Goal: Transaction & Acquisition: Purchase product/service

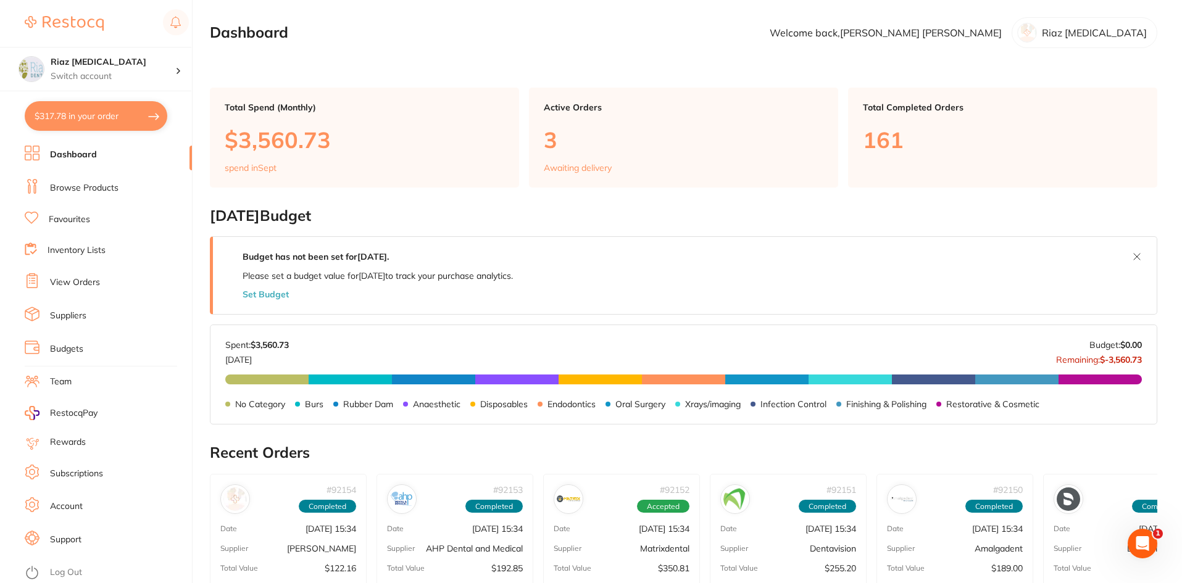
click at [93, 187] on link "Browse Products" at bounding box center [84, 188] width 69 height 12
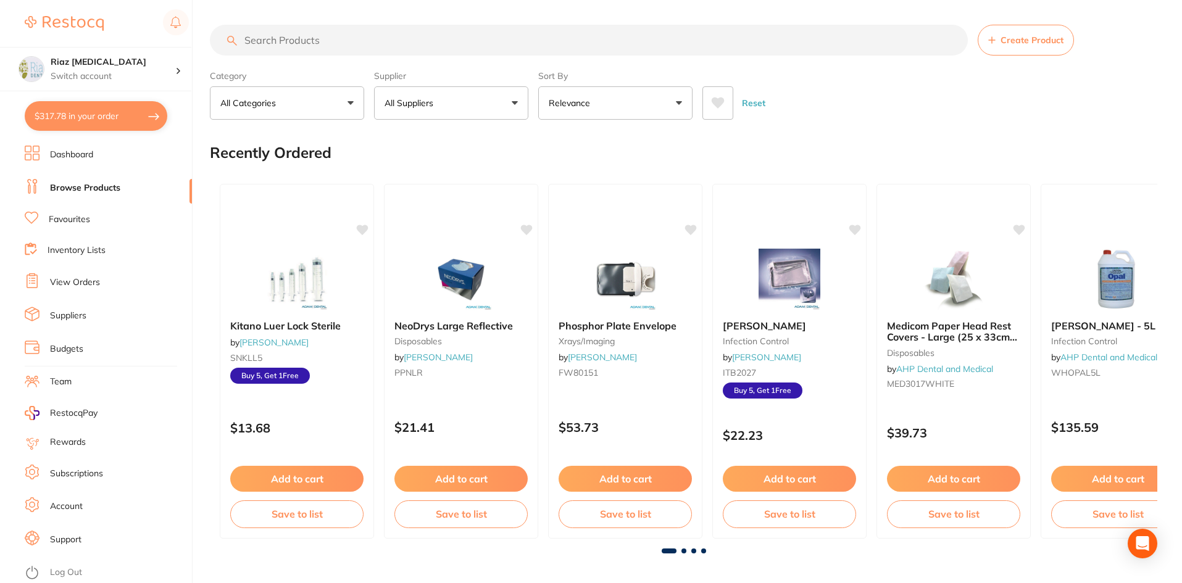
click at [102, 111] on button "$317.78 in your order" at bounding box center [96, 116] width 143 height 30
checkbox input "true"
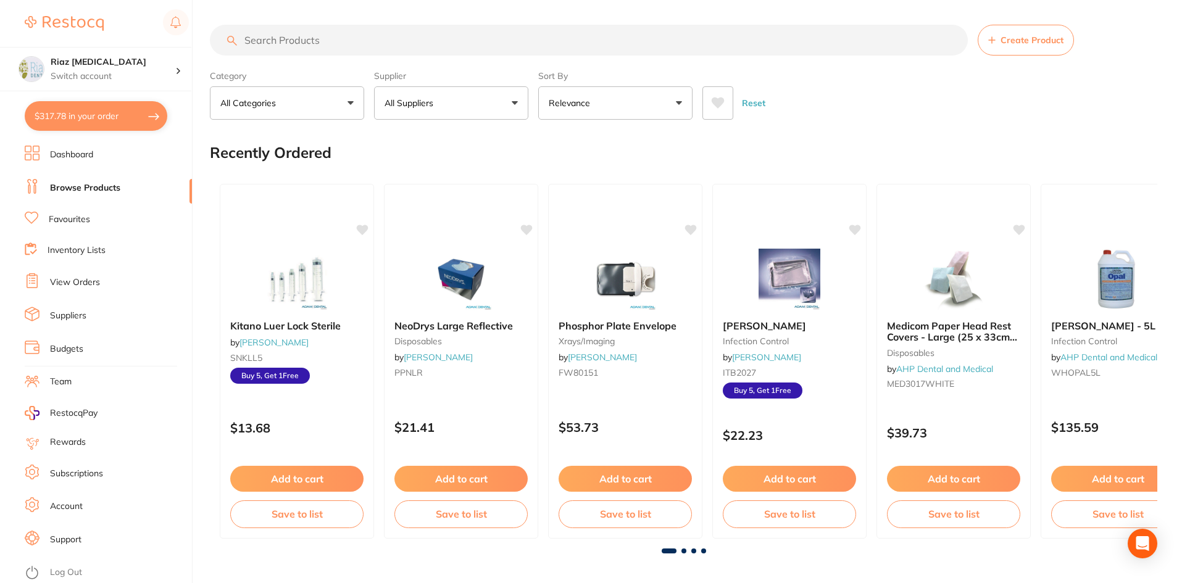
checkbox input "true"
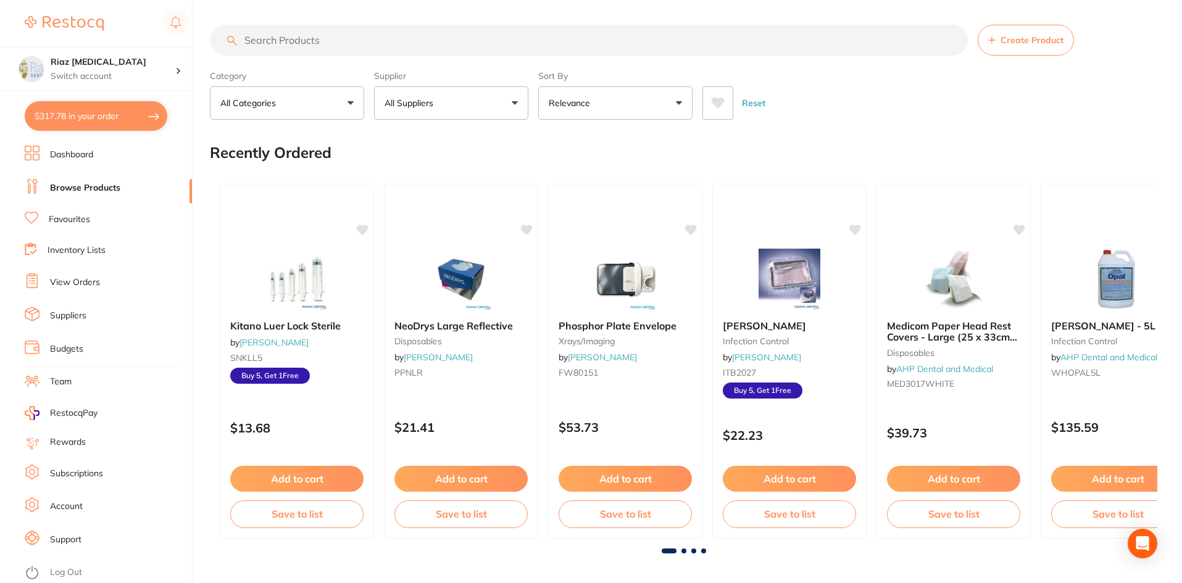
checkbox input "true"
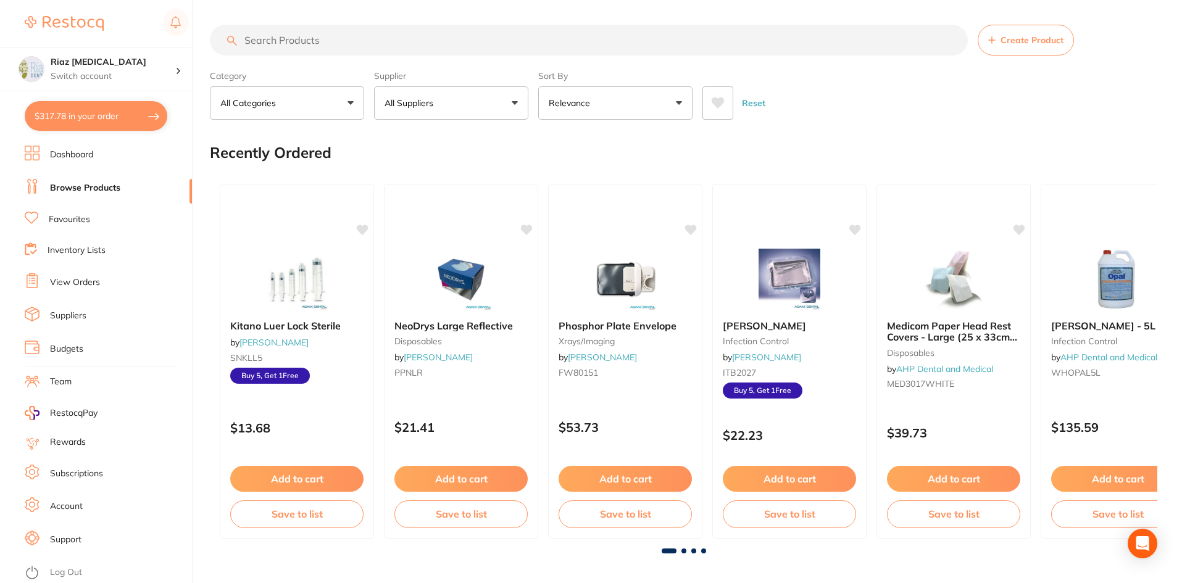
checkbox input "true"
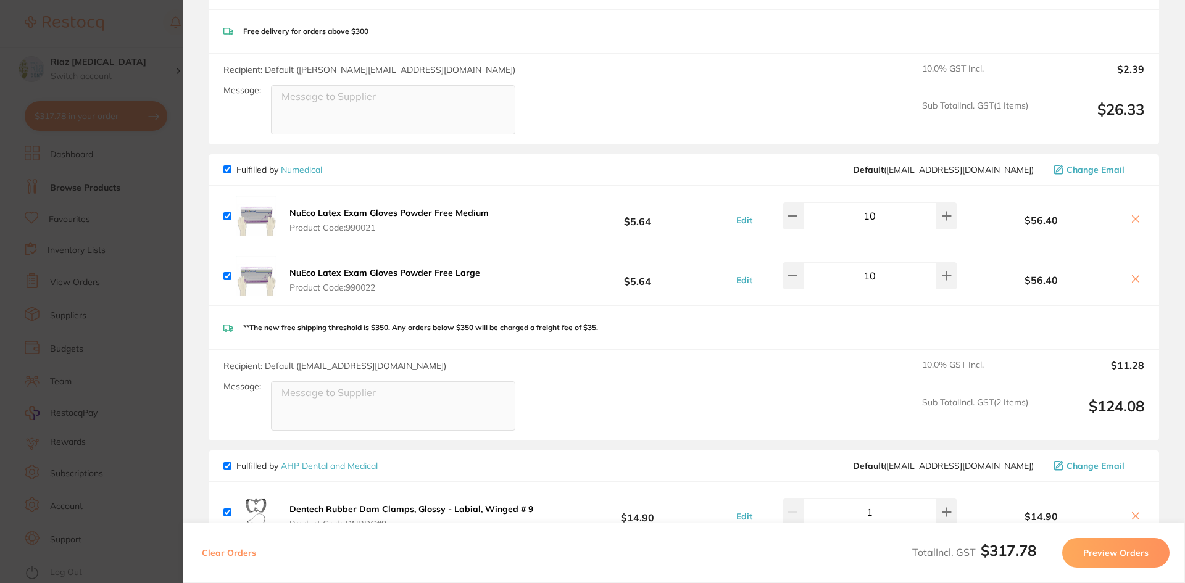
scroll to position [247, 0]
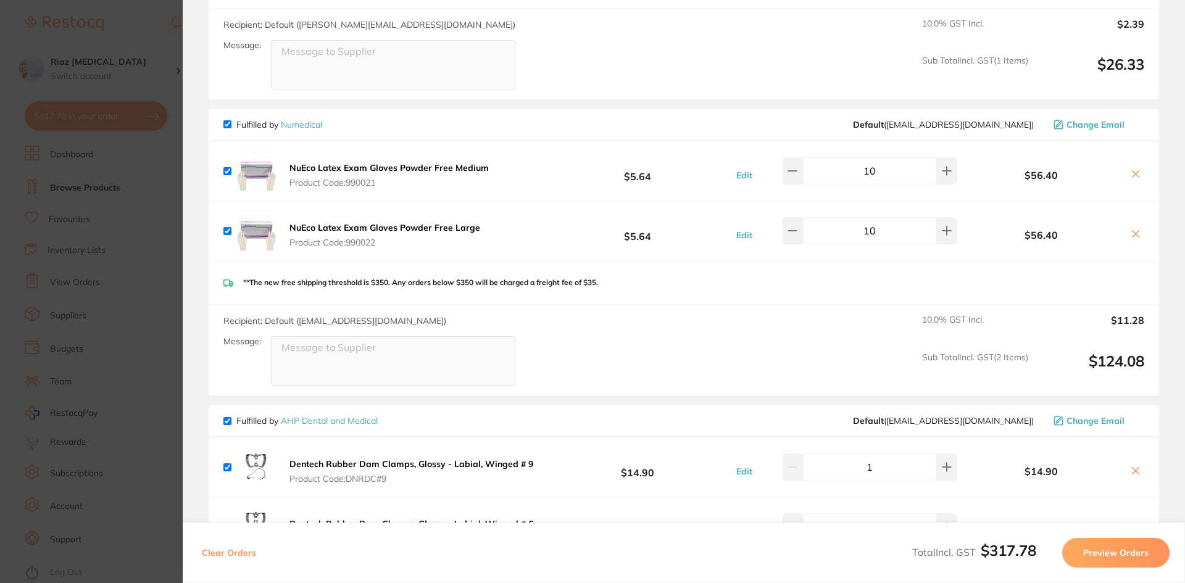
click at [591, 230] on input "10" at bounding box center [870, 230] width 134 height 27
drag, startPoint x: 870, startPoint y: 173, endPoint x: 862, endPoint y: 178, distance: 9.1
click at [591, 178] on input "10" at bounding box center [870, 170] width 134 height 27
type input "20"
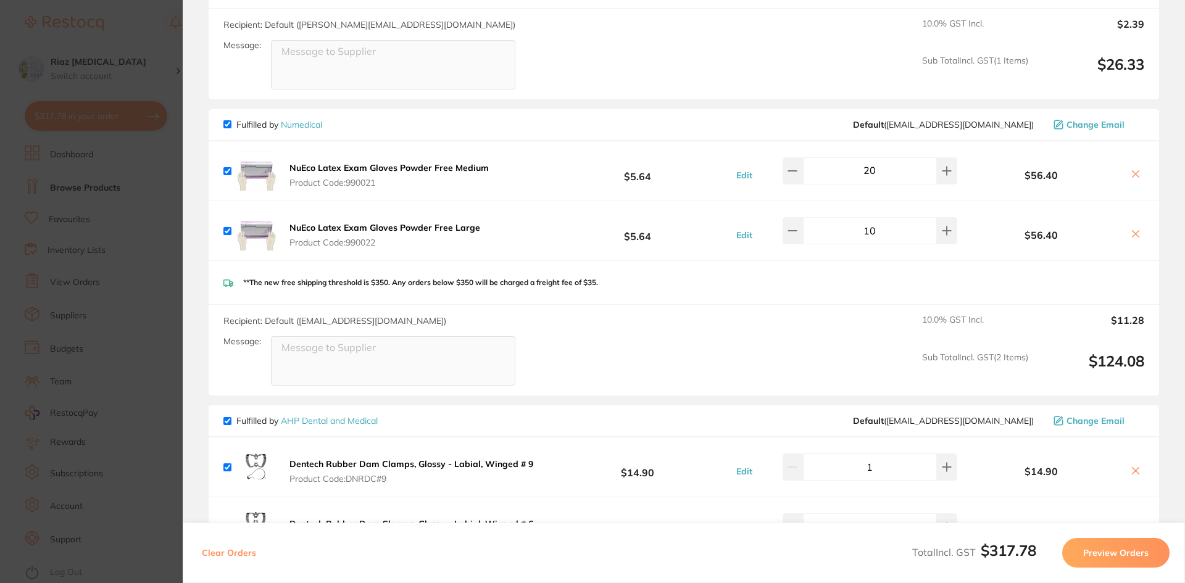
click at [591, 276] on div "**The new free shipping threshold is $350. Any orders below $350 will be charge…" at bounding box center [684, 283] width 951 height 44
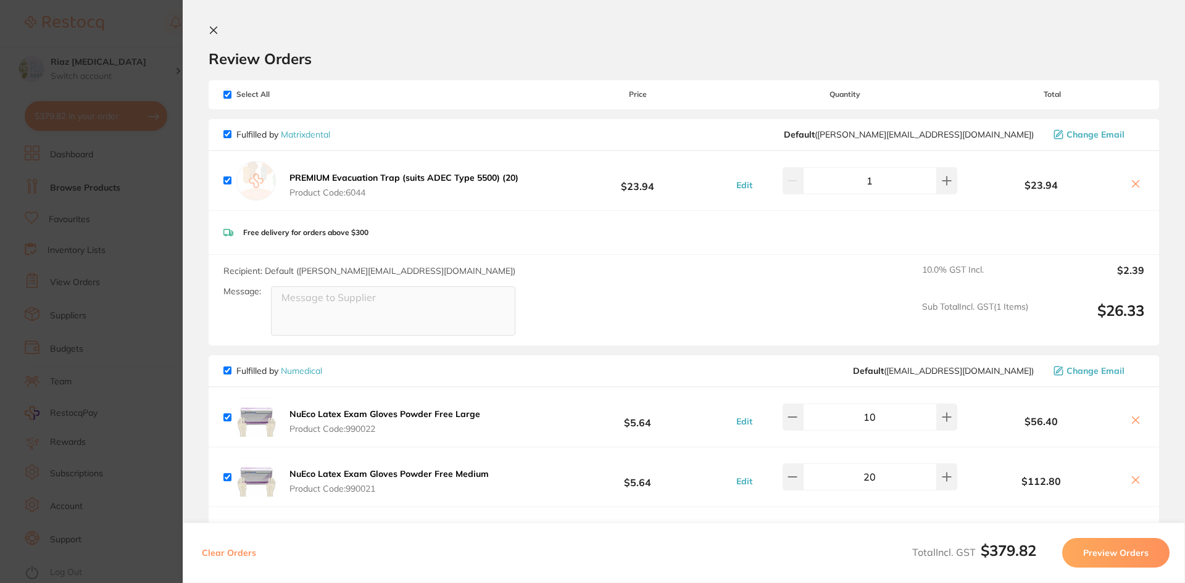
scroll to position [0, 0]
click at [151, 224] on section "Update RRP Set your pre negotiated price for this item. Item Agreed RRP (excl. …" at bounding box center [592, 291] width 1185 height 583
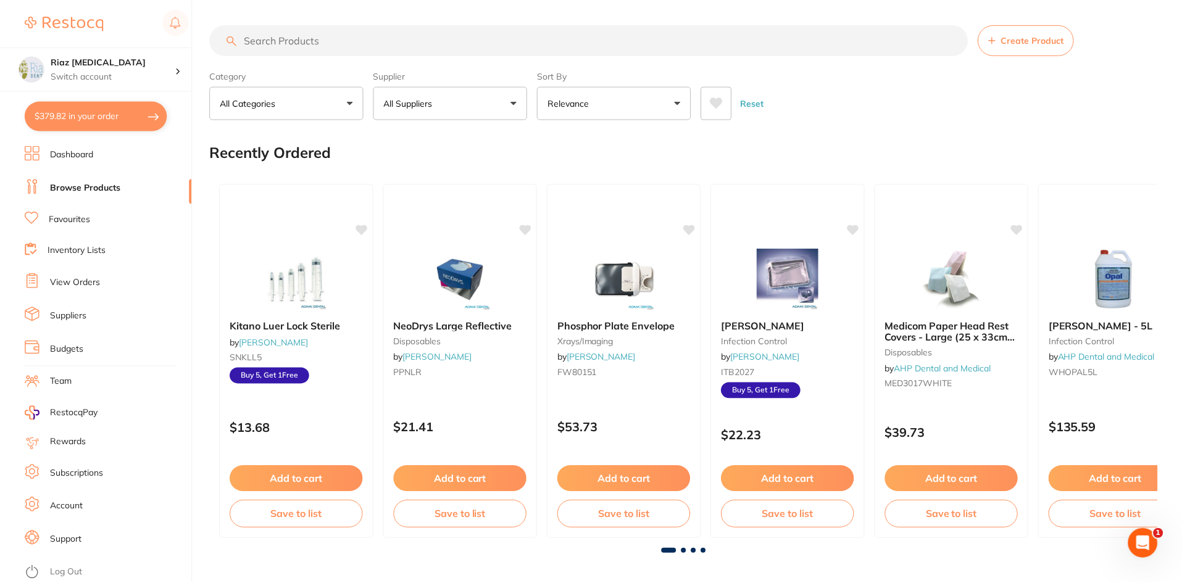
scroll to position [5, 0]
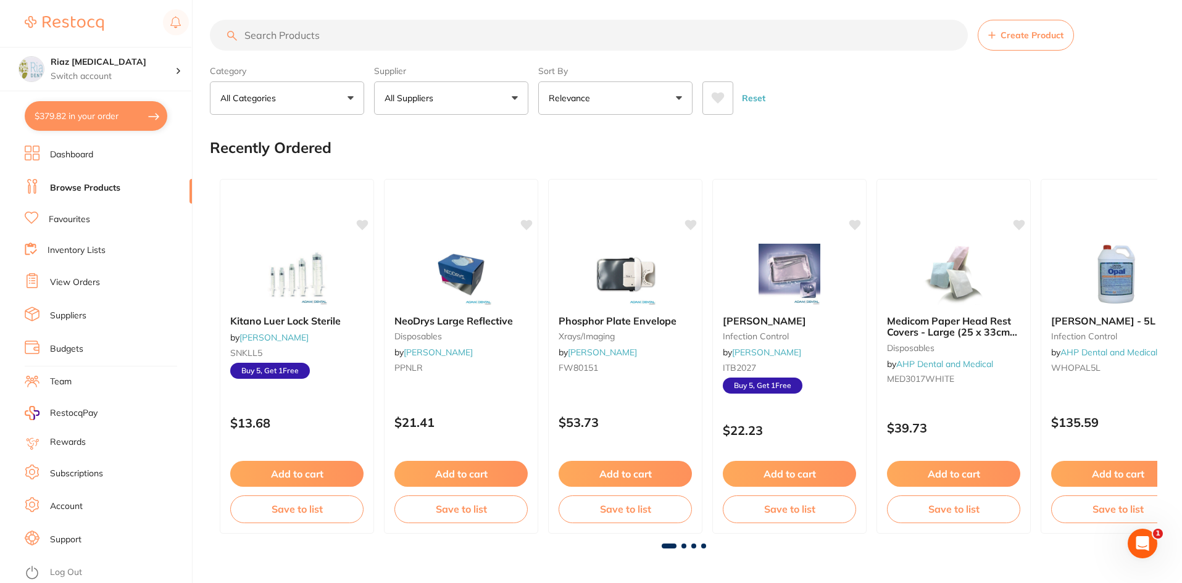
click at [86, 191] on link "Browse Products" at bounding box center [85, 188] width 70 height 12
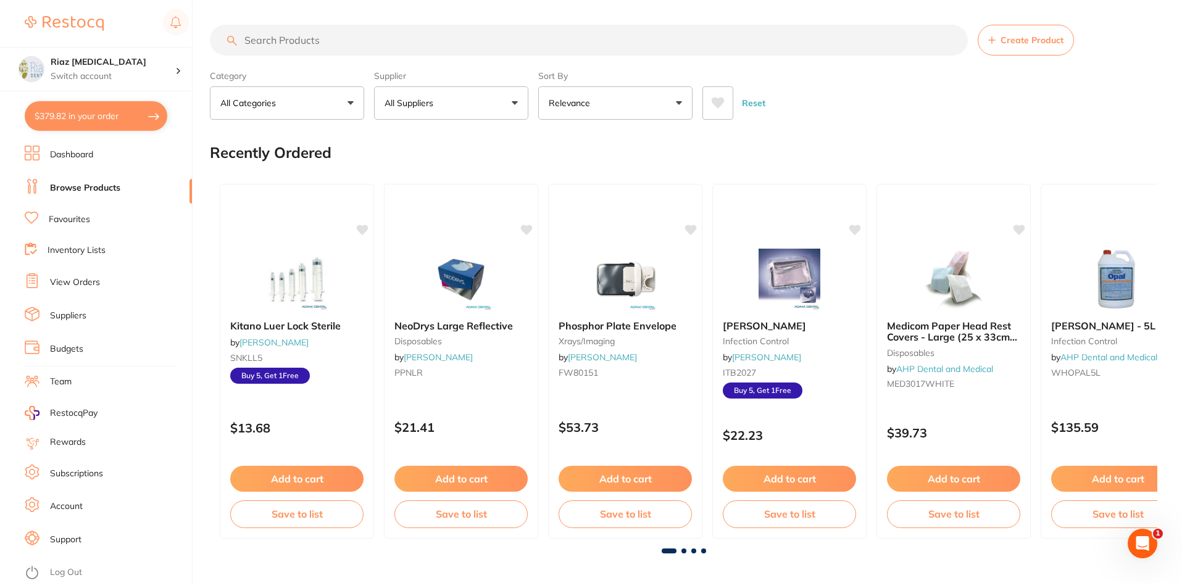
click at [291, 43] on input "search" at bounding box center [589, 40] width 758 height 31
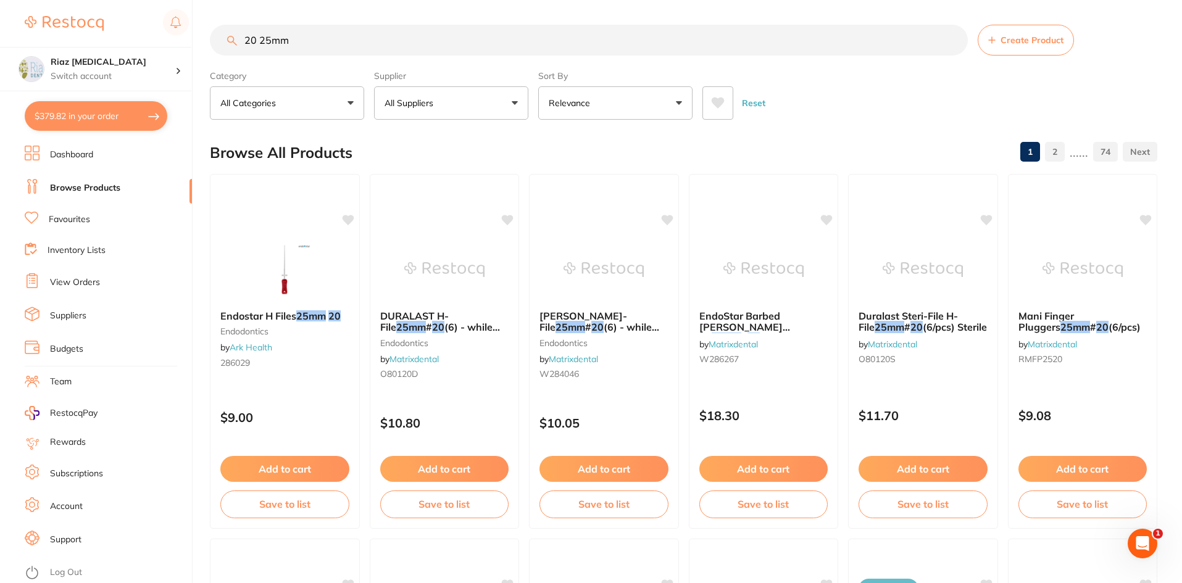
click at [493, 99] on button "All Suppliers" at bounding box center [451, 102] width 154 height 33
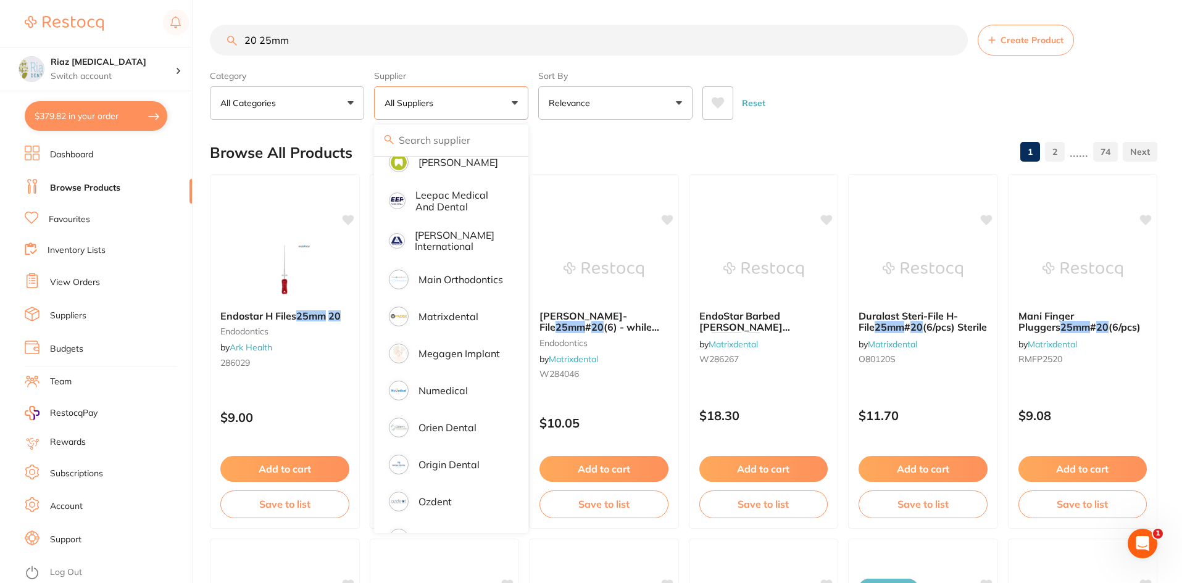
scroll to position [803, 0]
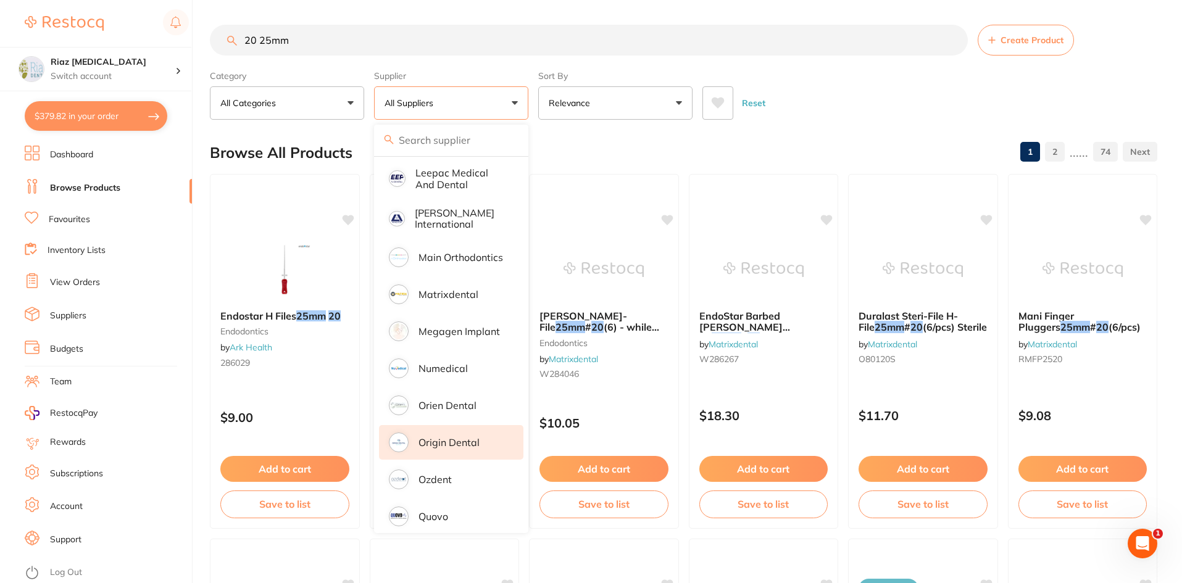
click at [457, 437] on p "Origin Dental" at bounding box center [449, 442] width 61 height 11
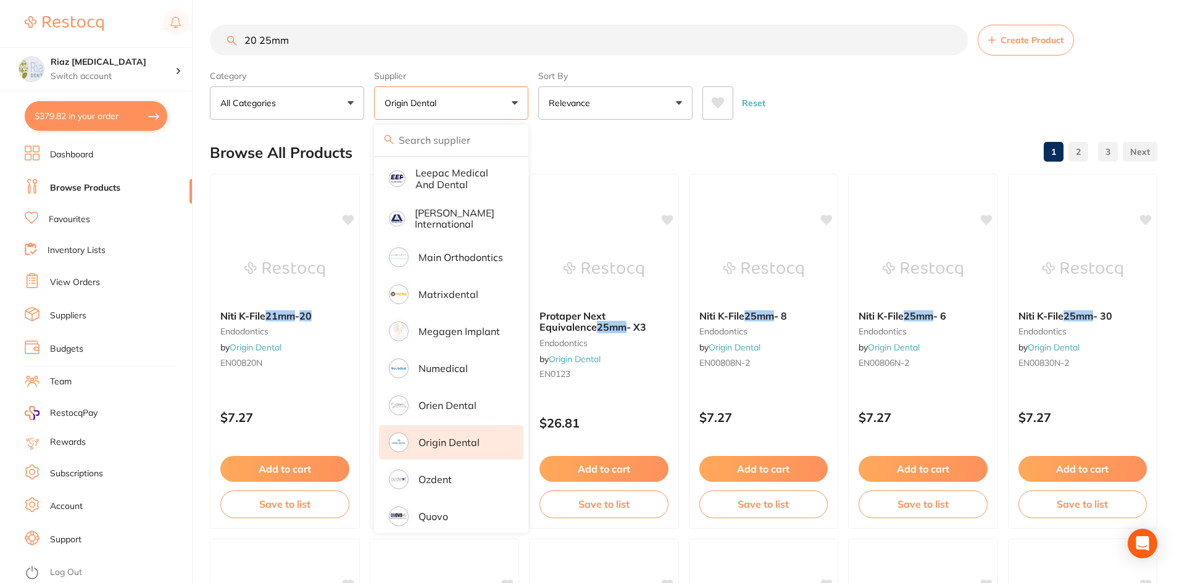
click at [591, 154] on div "Browse All Products 1 2 3" at bounding box center [684, 152] width 948 height 41
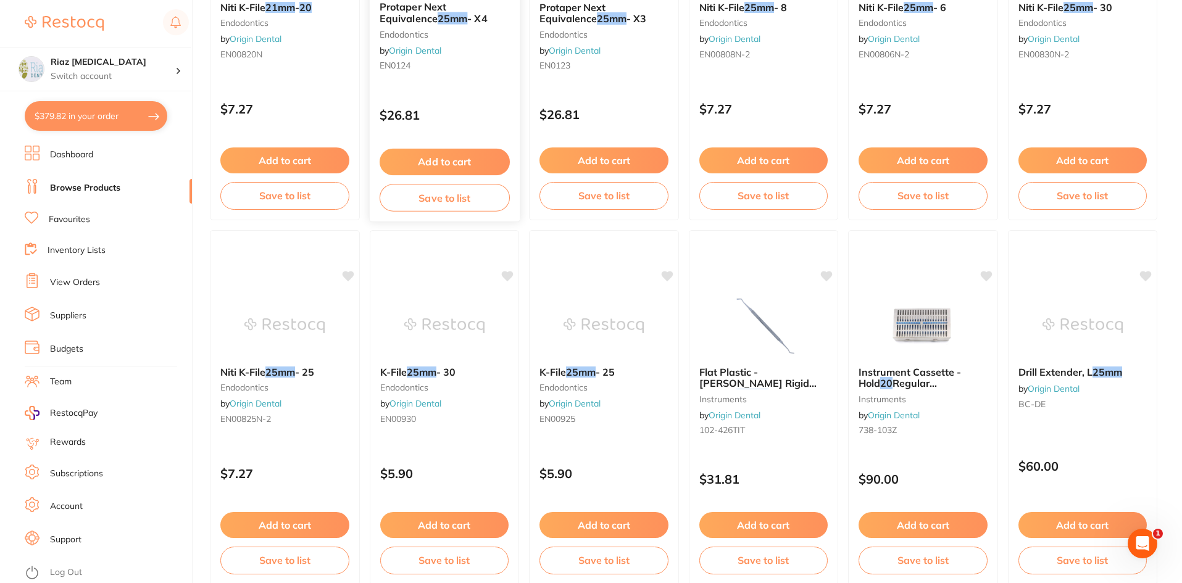
scroll to position [0, 0]
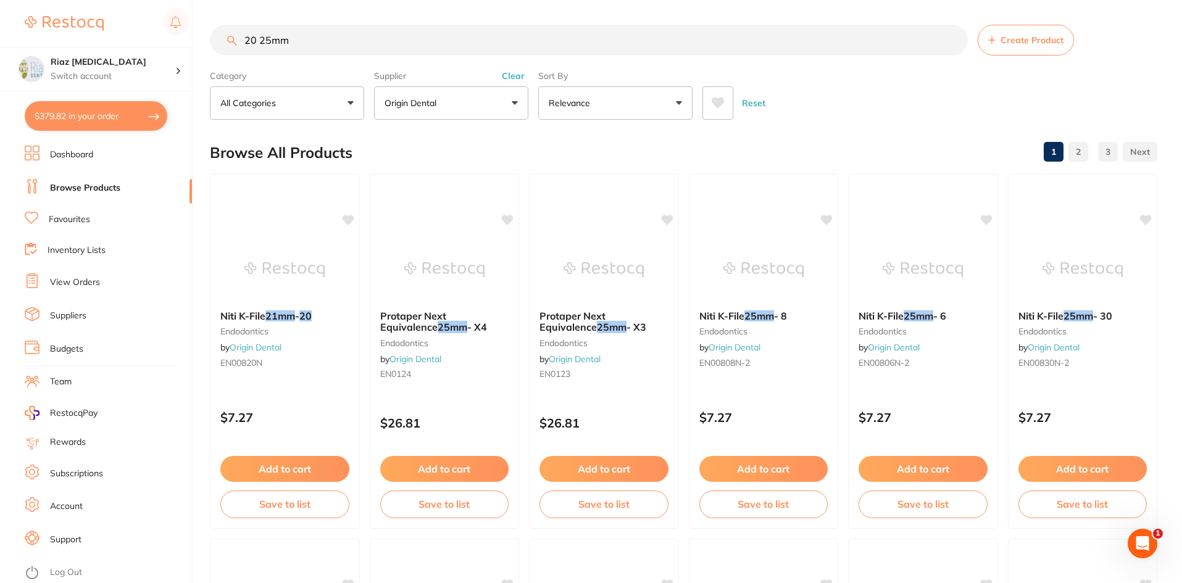
drag, startPoint x: 259, startPoint y: 42, endPoint x: 238, endPoint y: 44, distance: 21.7
click at [238, 44] on input "20 25mm" at bounding box center [589, 40] width 758 height 31
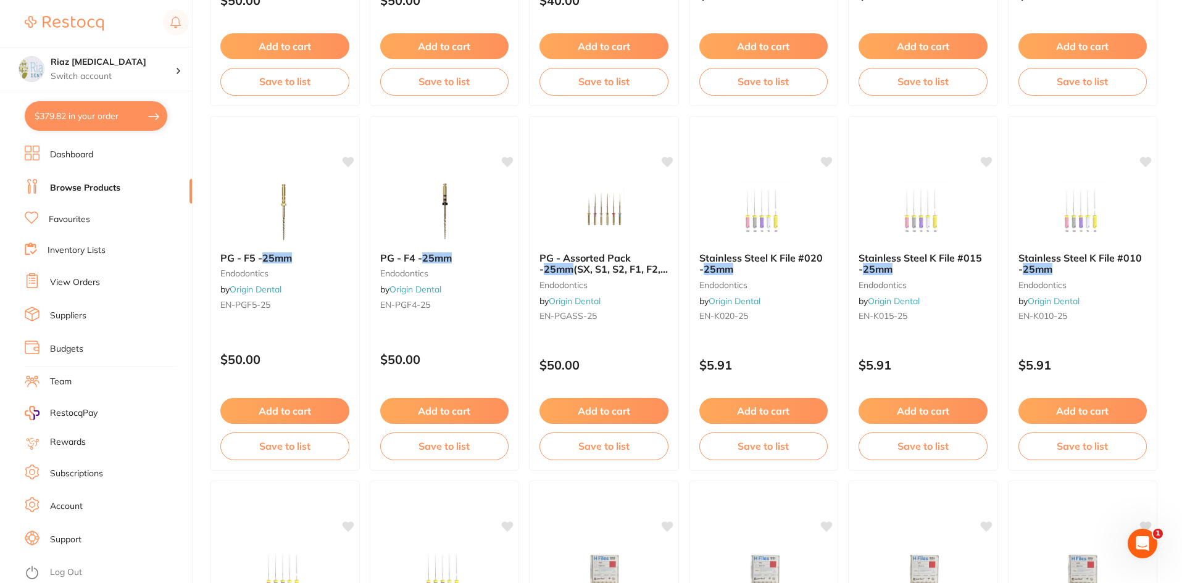
scroll to position [1173, 0]
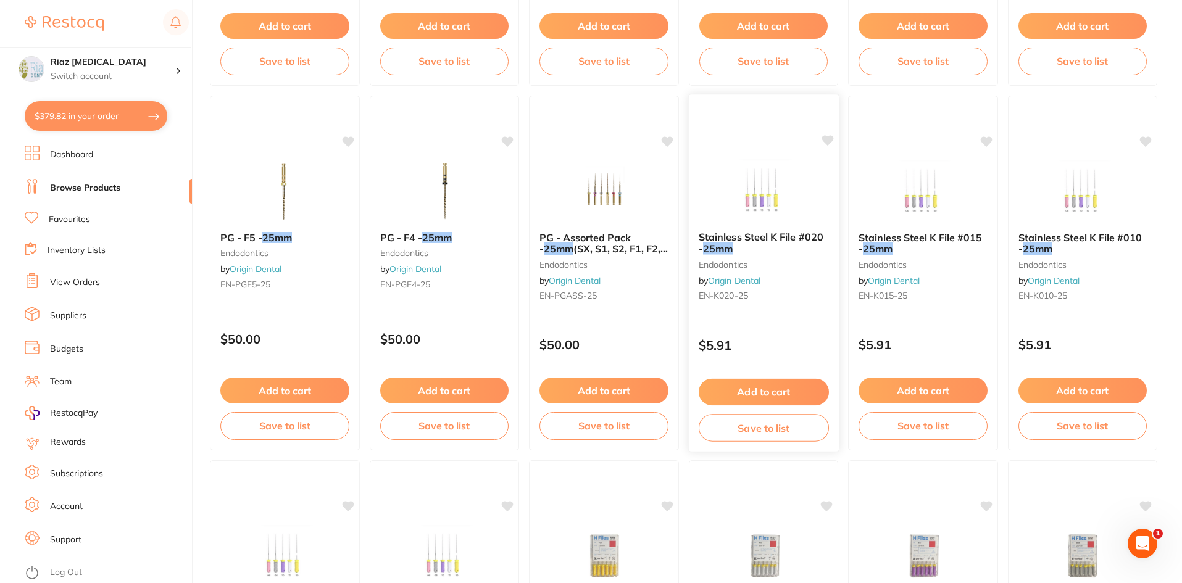
type input "25mm"
click at [591, 392] on button "Add to cart" at bounding box center [763, 392] width 130 height 27
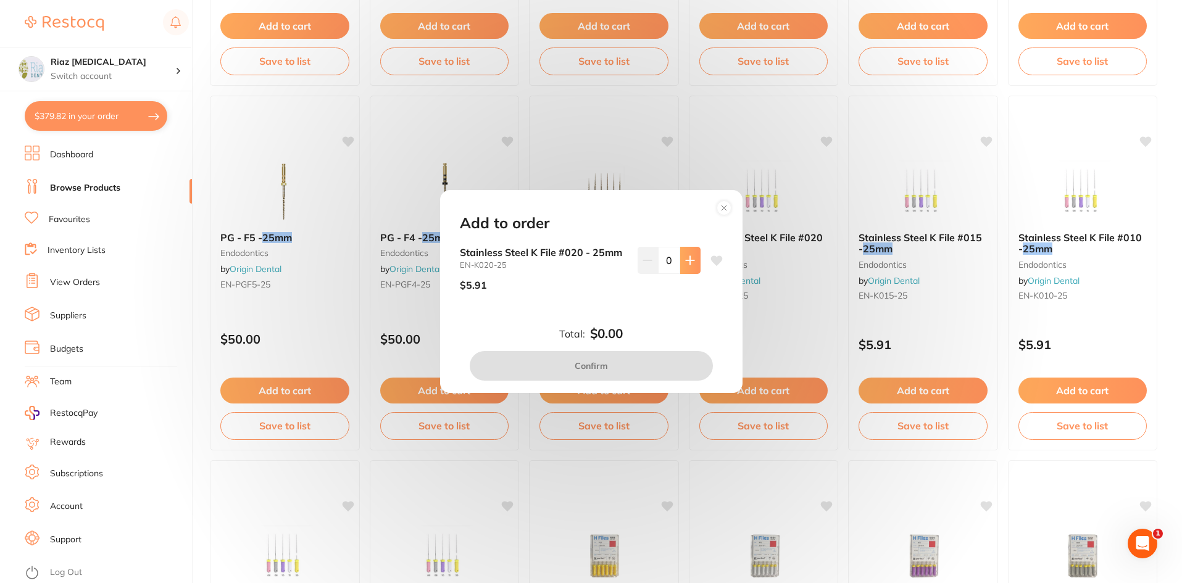
scroll to position [0, 0]
click at [591, 264] on icon at bounding box center [690, 261] width 10 height 10
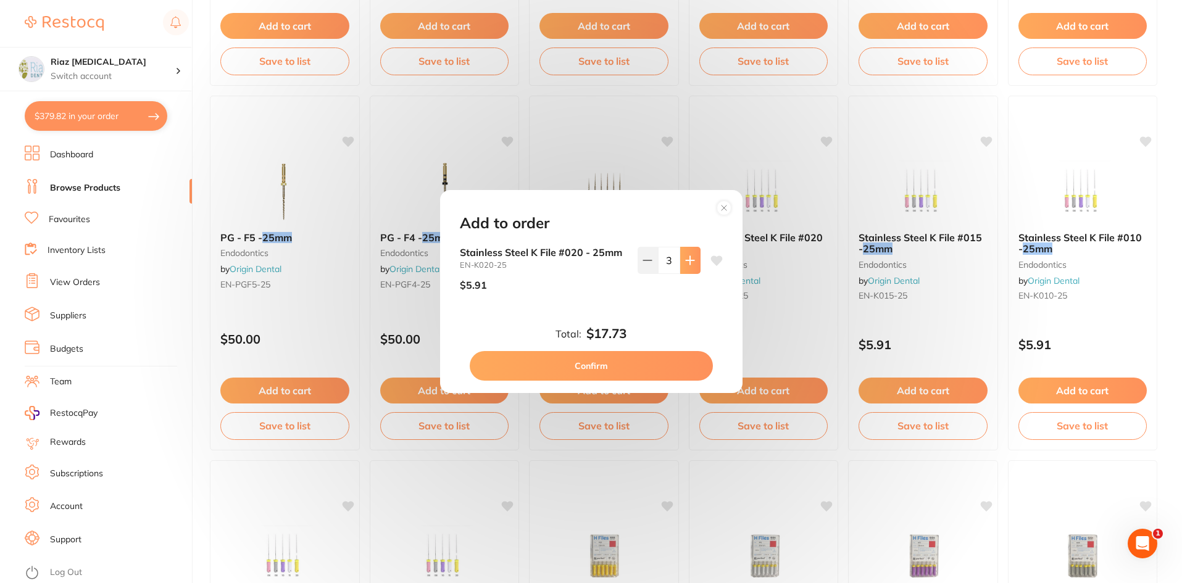
type input "4"
click at [591, 370] on button "Confirm" at bounding box center [591, 366] width 243 height 30
checkbox input "false"
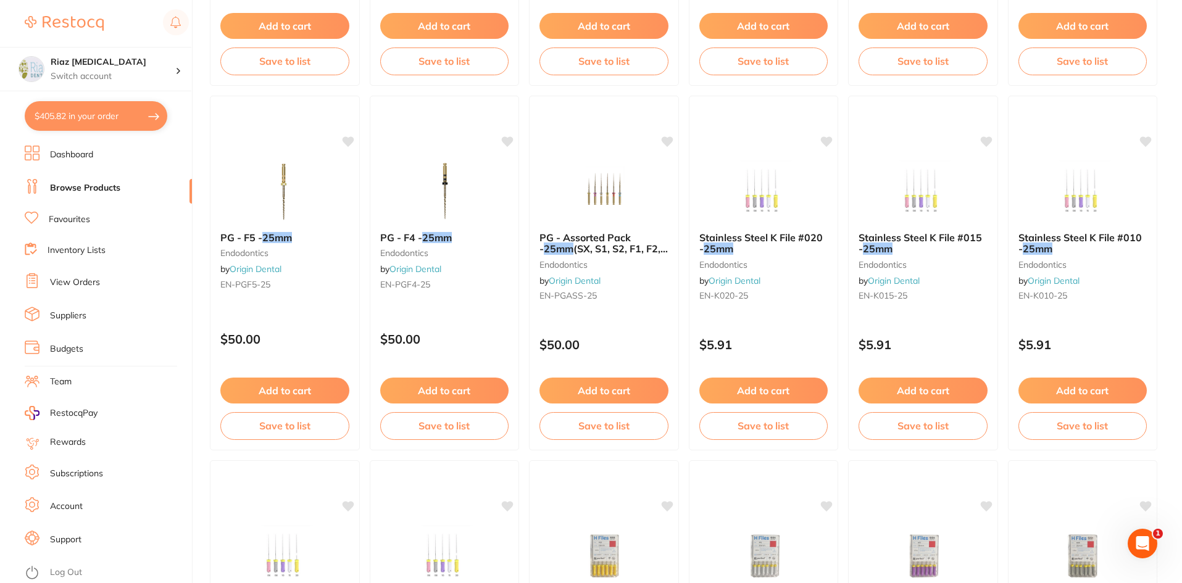
click at [101, 115] on button "$405.82 in your order" at bounding box center [96, 116] width 143 height 30
checkbox input "true"
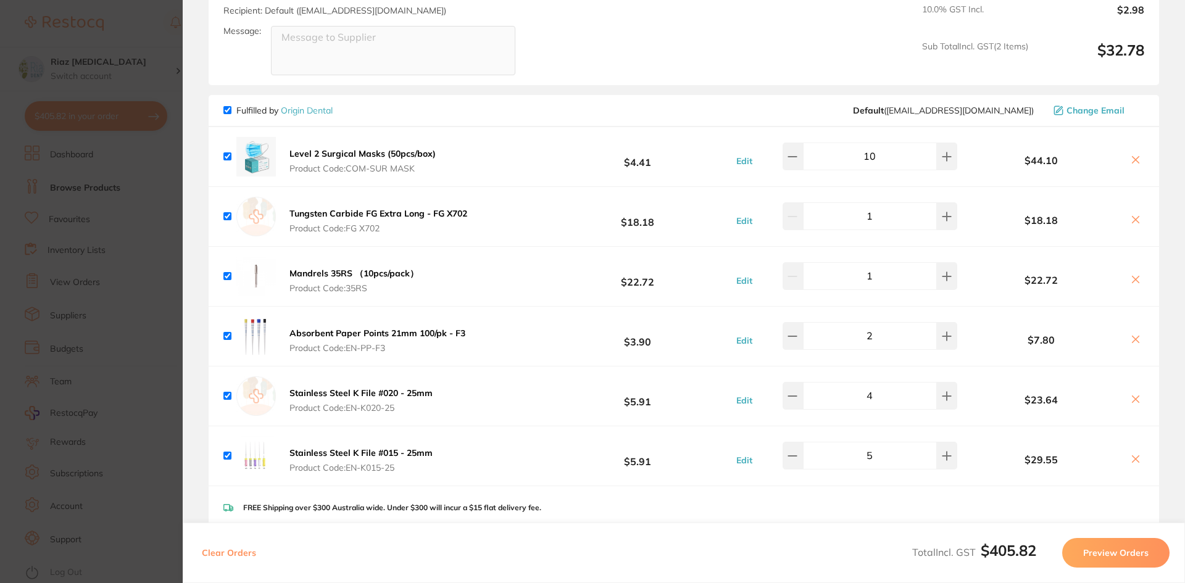
scroll to position [988, 0]
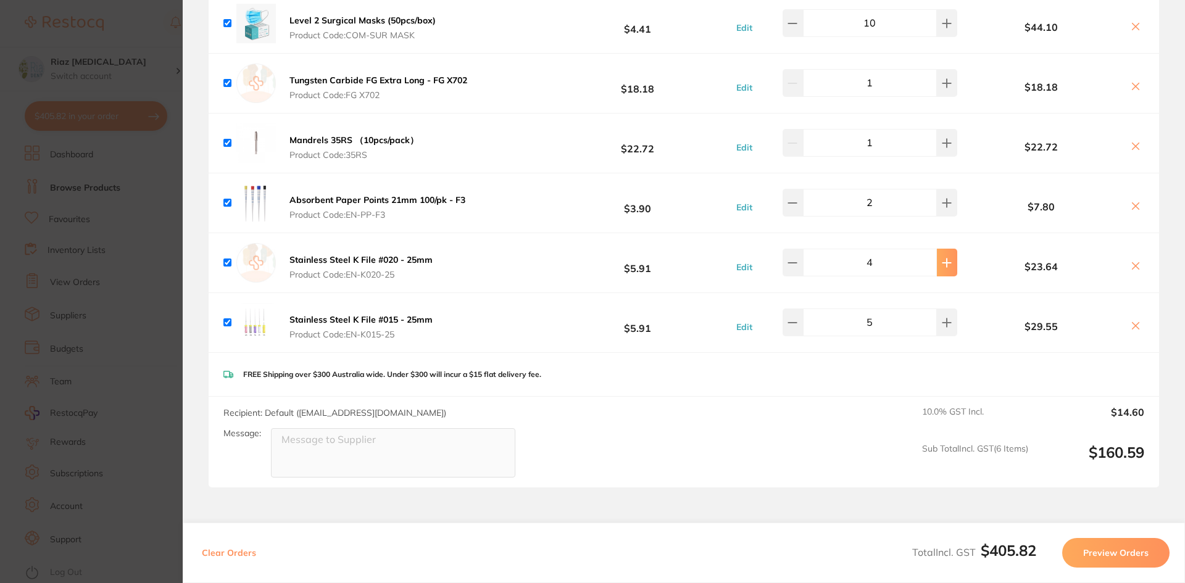
click at [591, 263] on icon at bounding box center [947, 263] width 8 height 8
type input "5"
